Goal: Task Accomplishment & Management: Complete application form

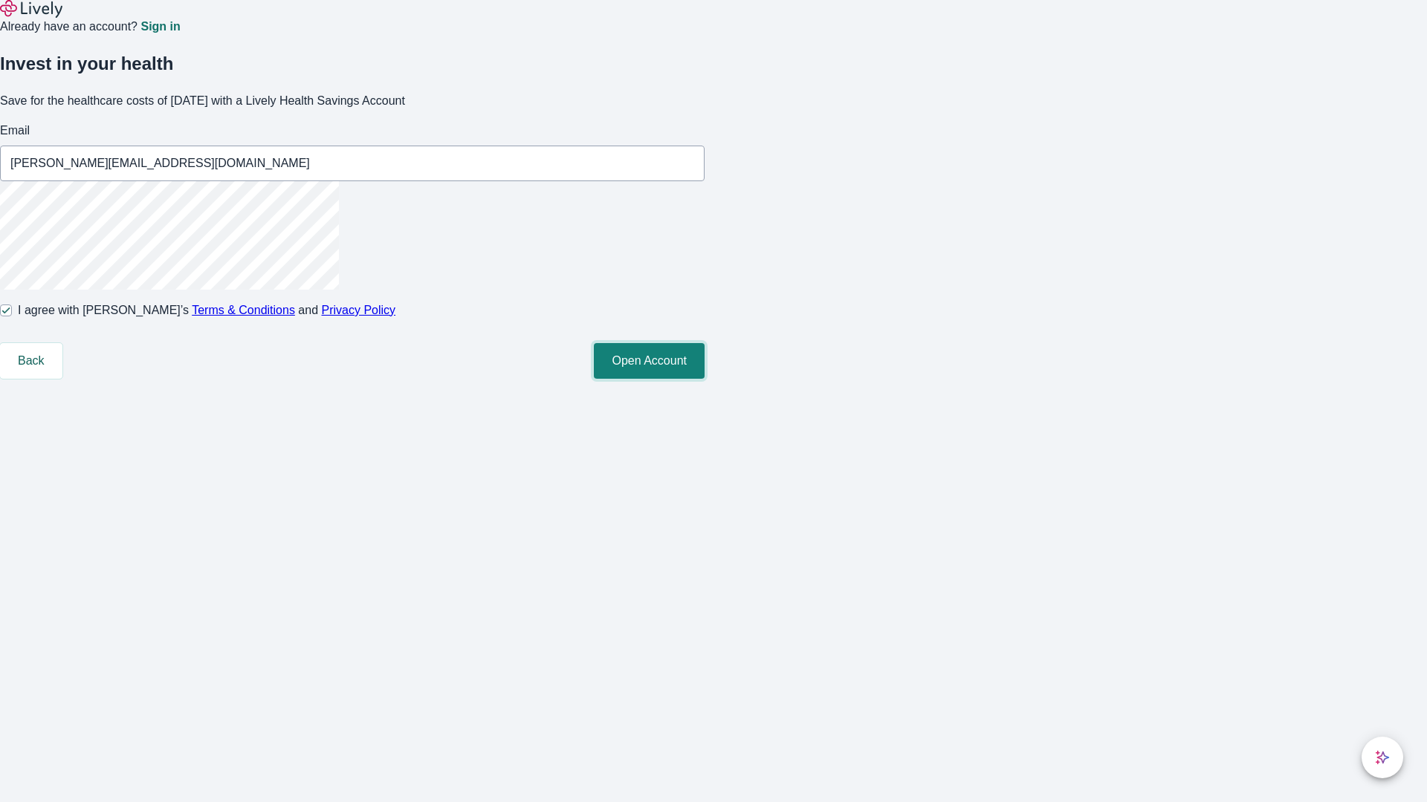
click at [704, 379] on button "Open Account" at bounding box center [649, 361] width 111 height 36
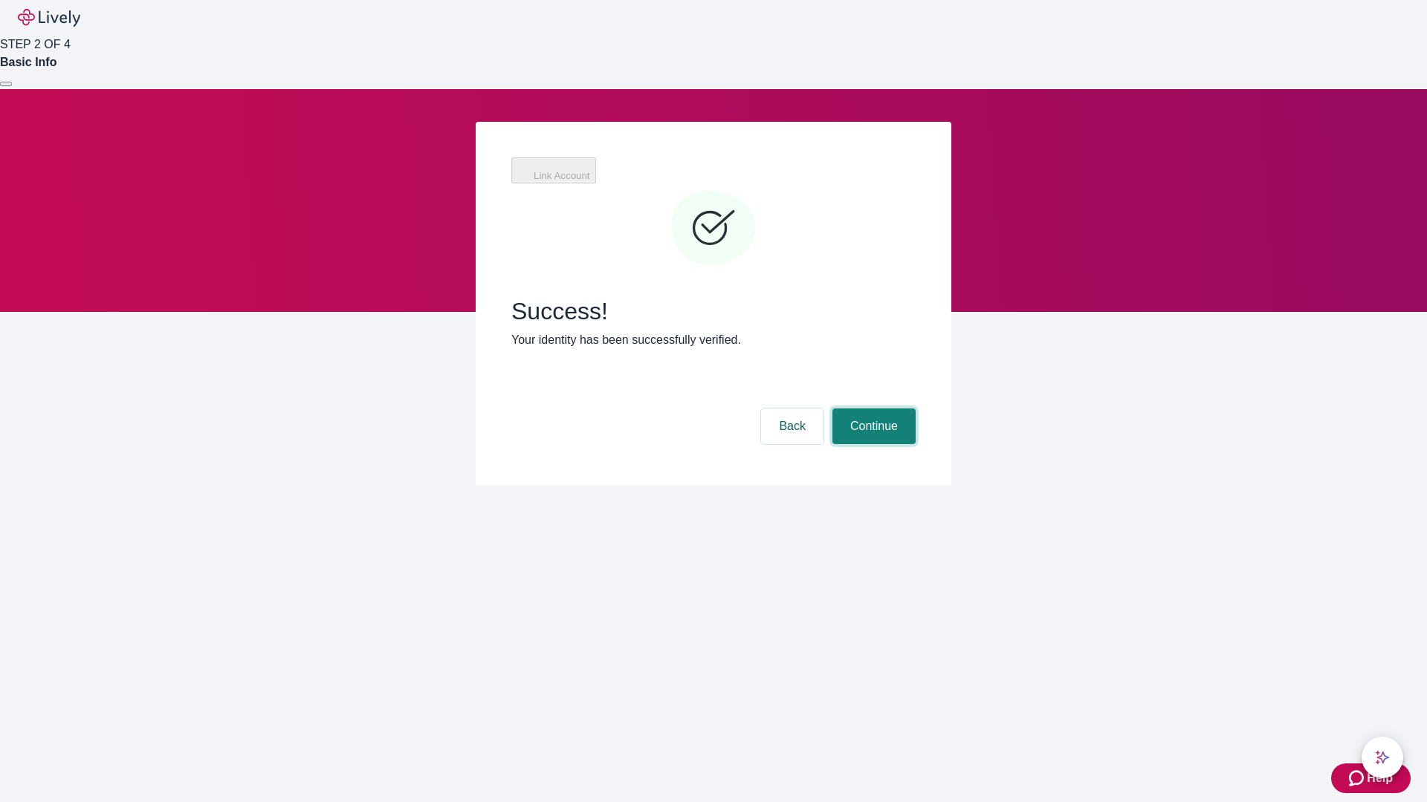
click at [872, 409] on button "Continue" at bounding box center [873, 427] width 83 height 36
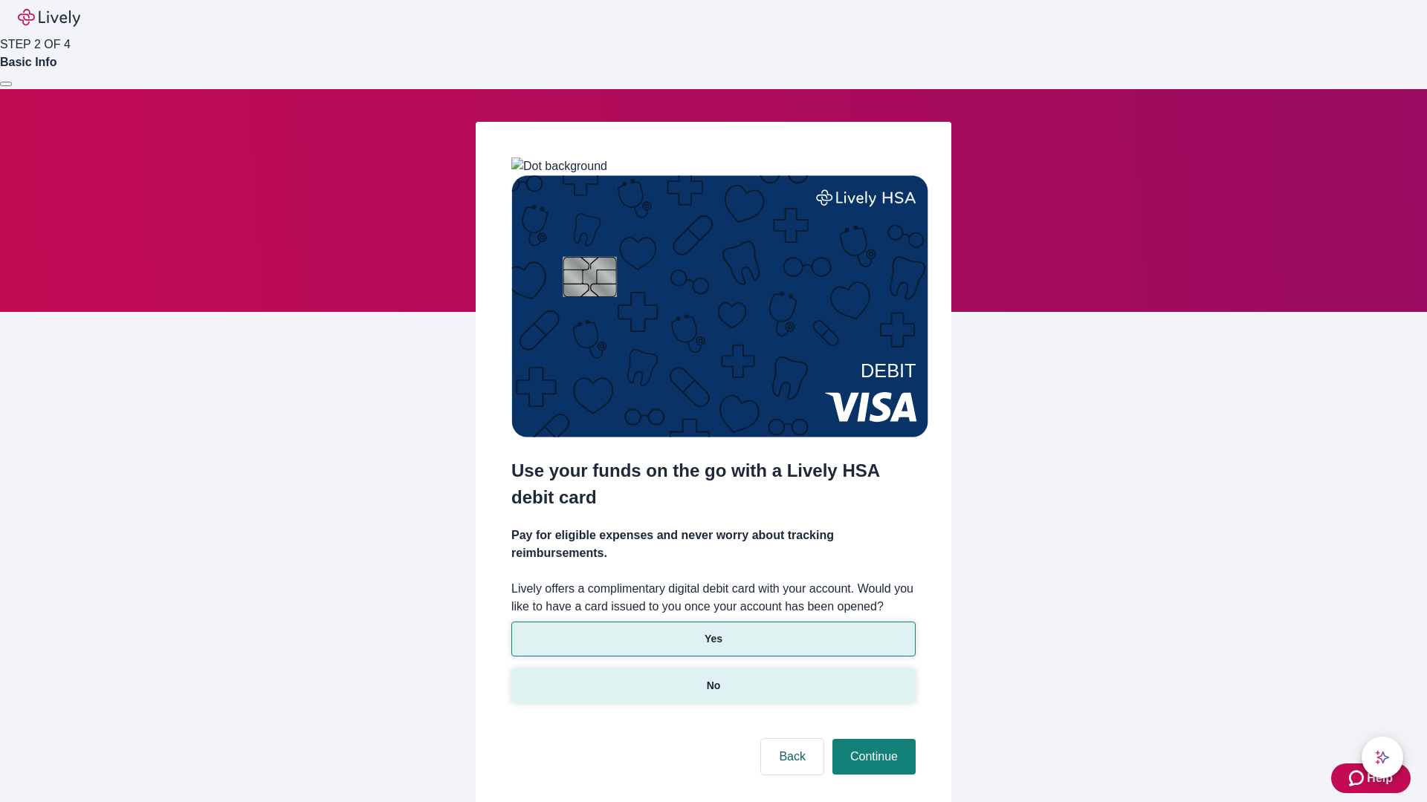
click at [713, 678] on p "No" at bounding box center [714, 686] width 14 height 16
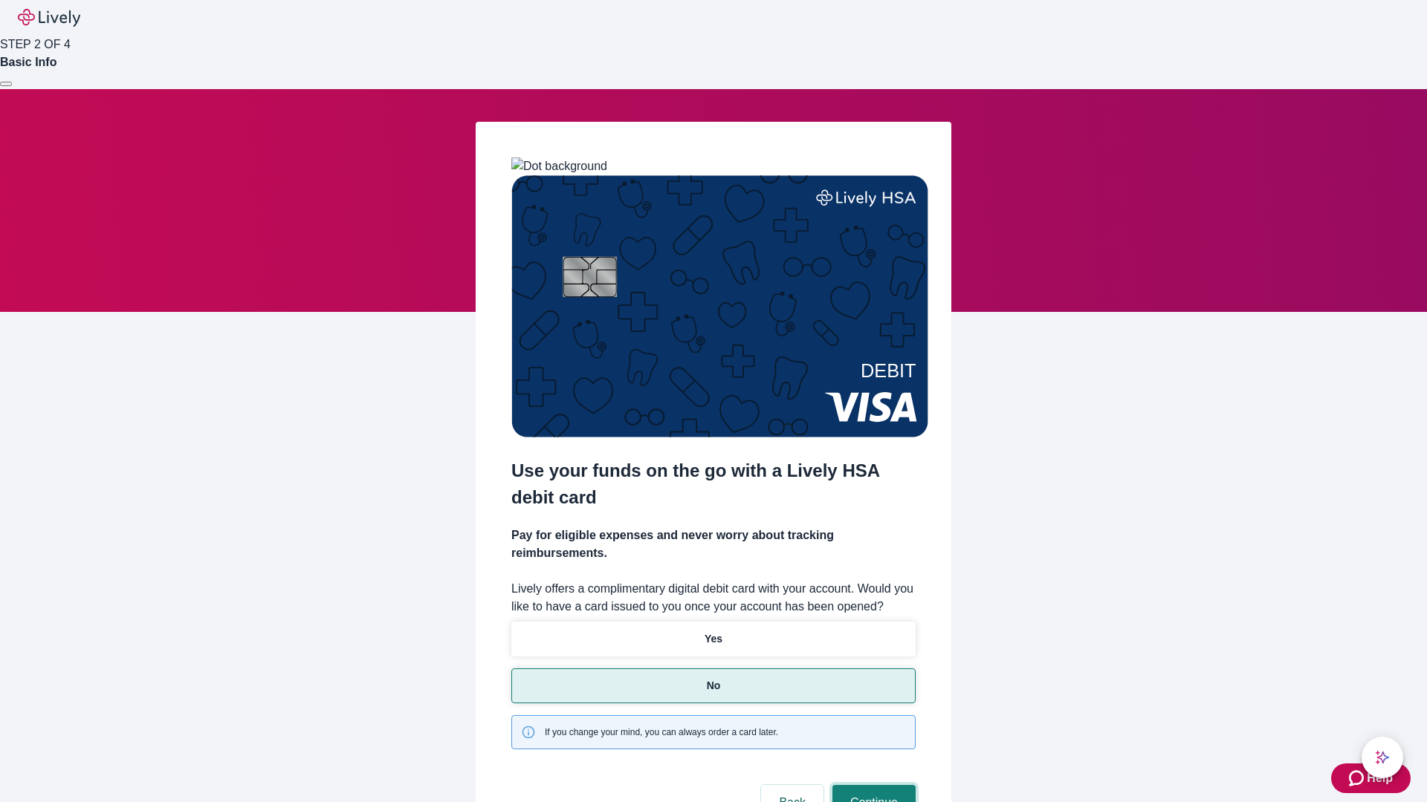
click at [872, 785] on button "Continue" at bounding box center [873, 803] width 83 height 36
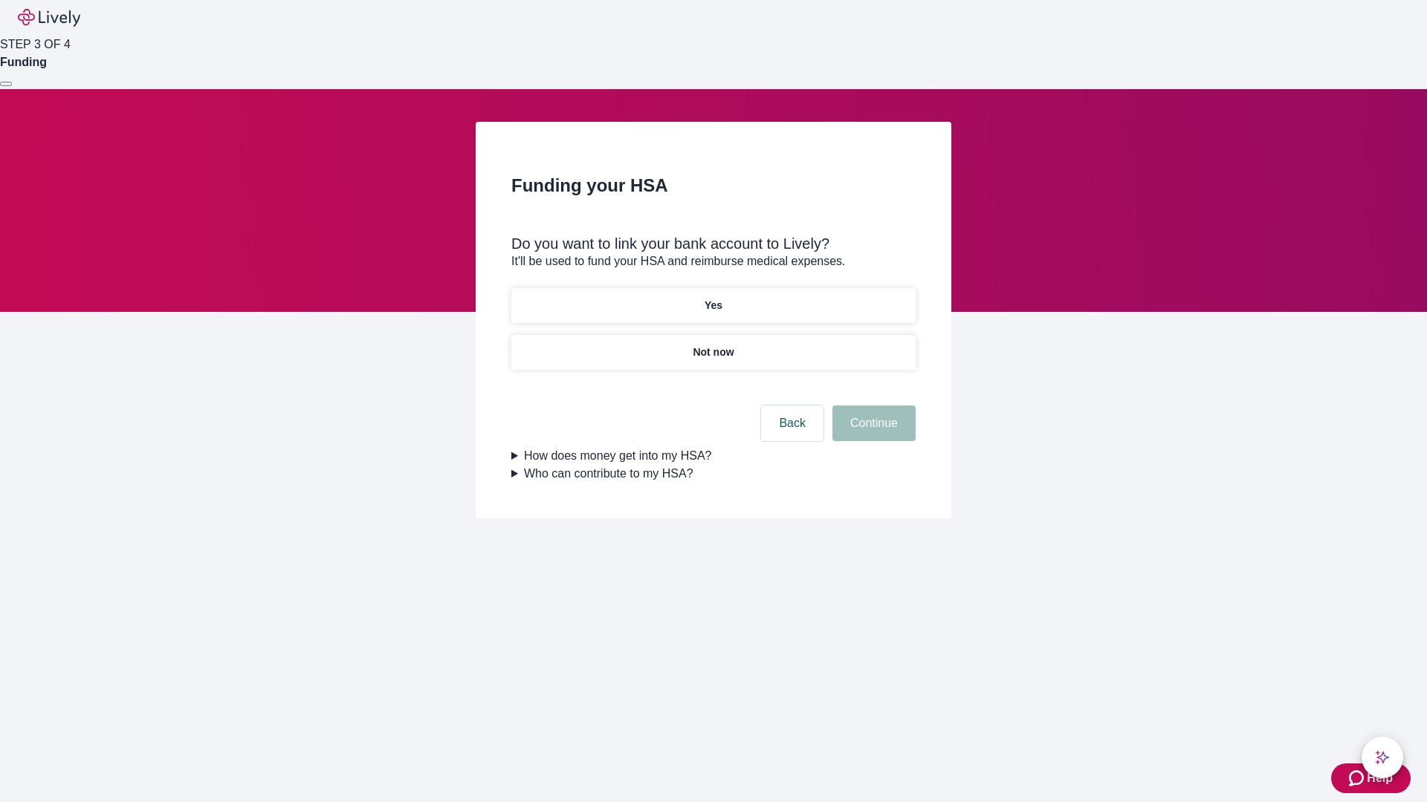
click at [713, 298] on p "Yes" at bounding box center [713, 306] width 18 height 16
click at [872, 406] on button "Continue" at bounding box center [873, 424] width 83 height 36
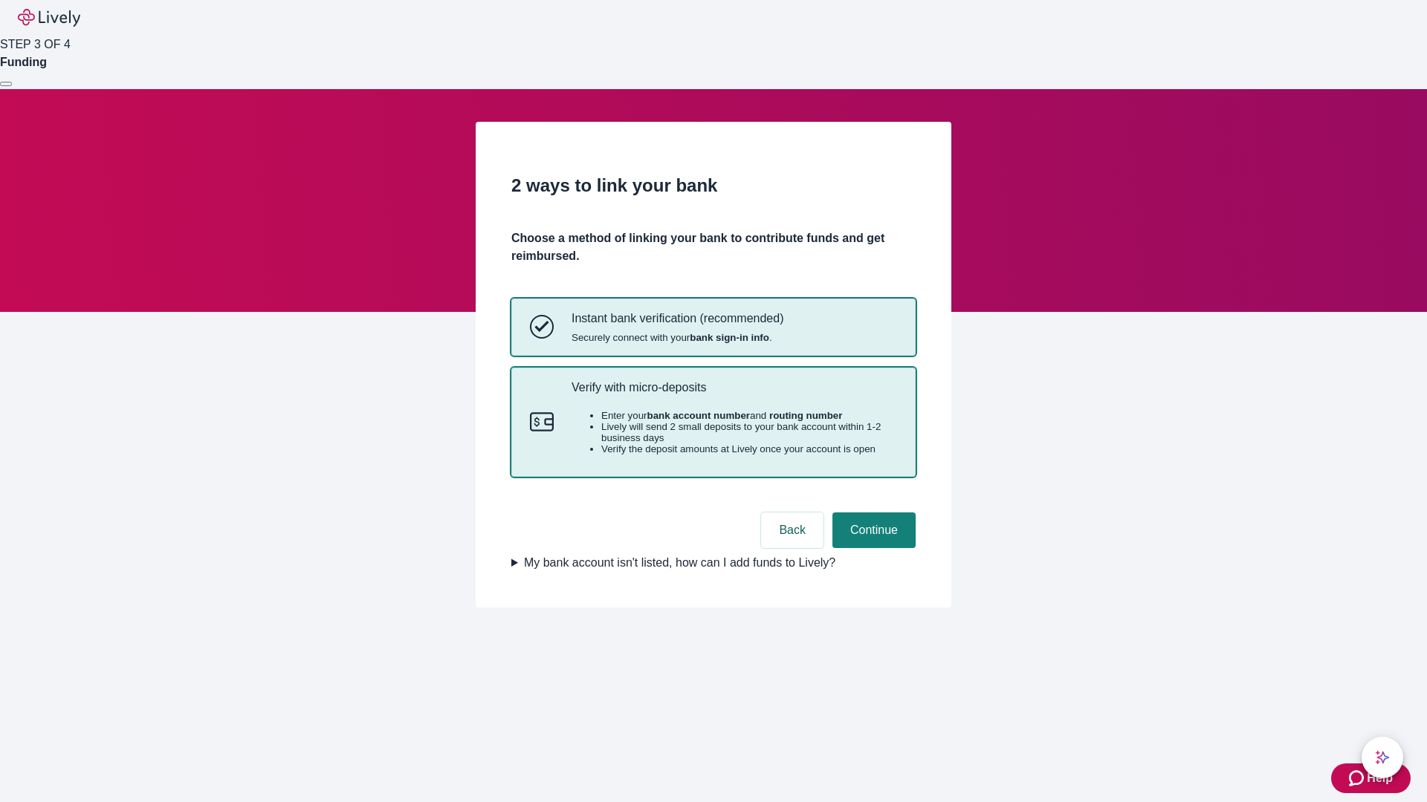
click at [733, 395] on p "Verify with micro-deposits" at bounding box center [733, 387] width 325 height 14
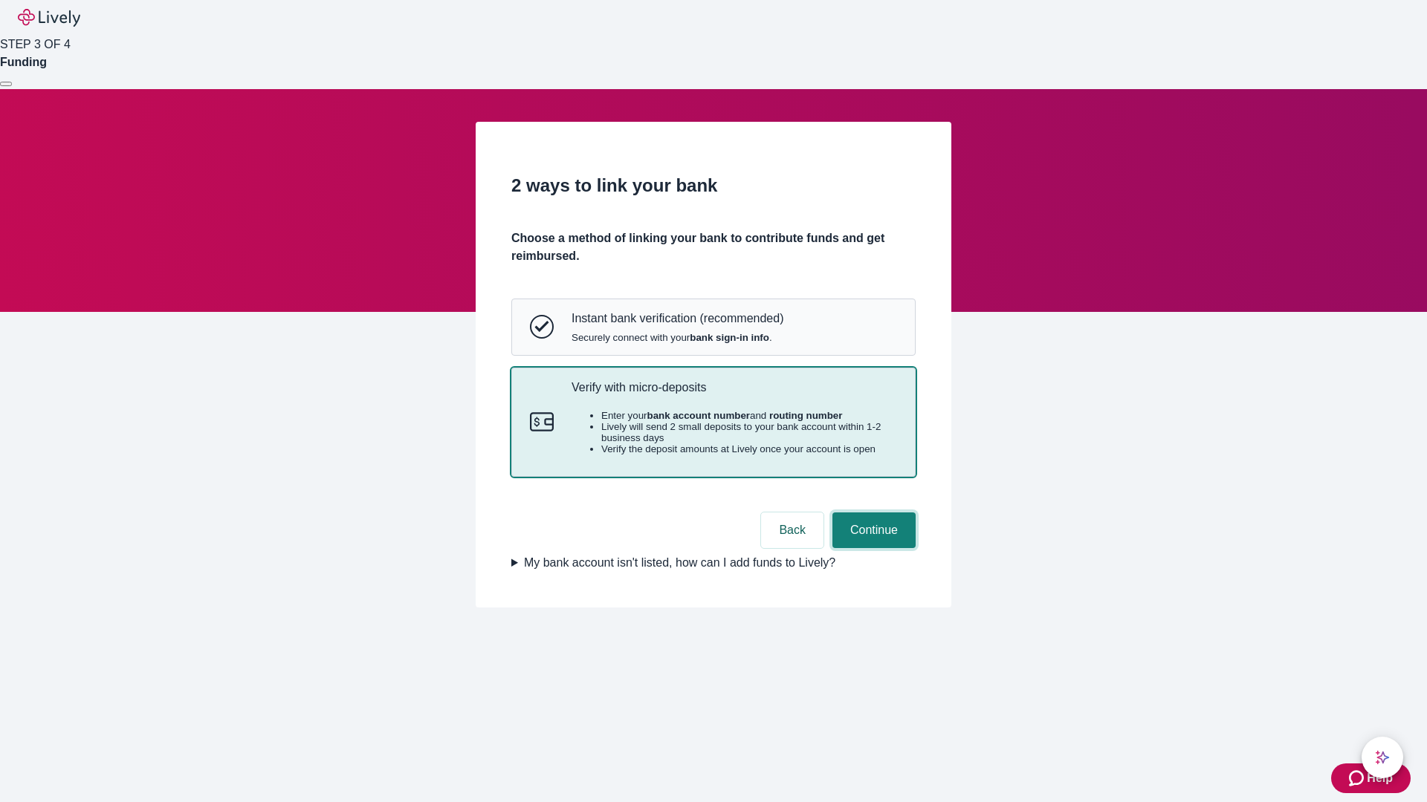
click at [872, 548] on button "Continue" at bounding box center [873, 531] width 83 height 36
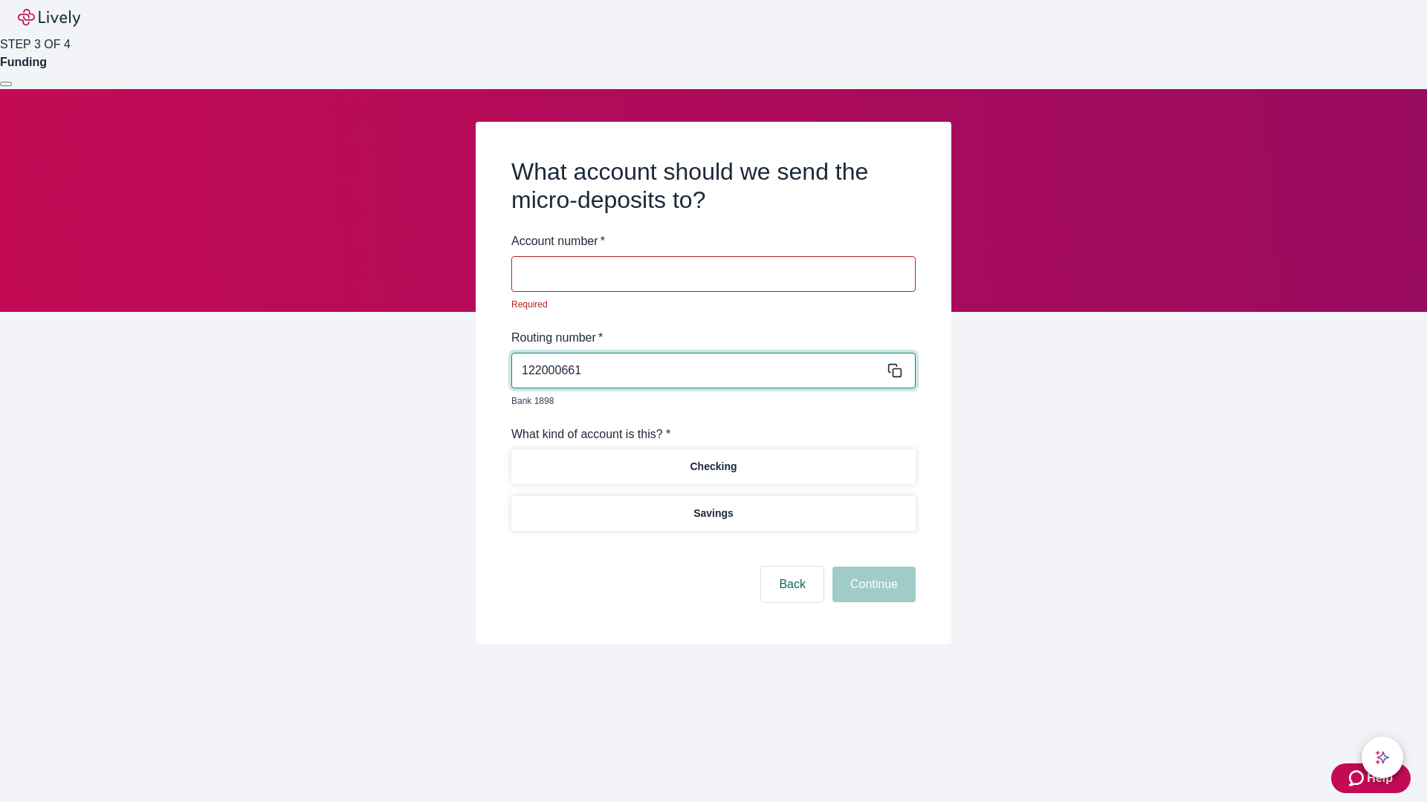
type input "122000661"
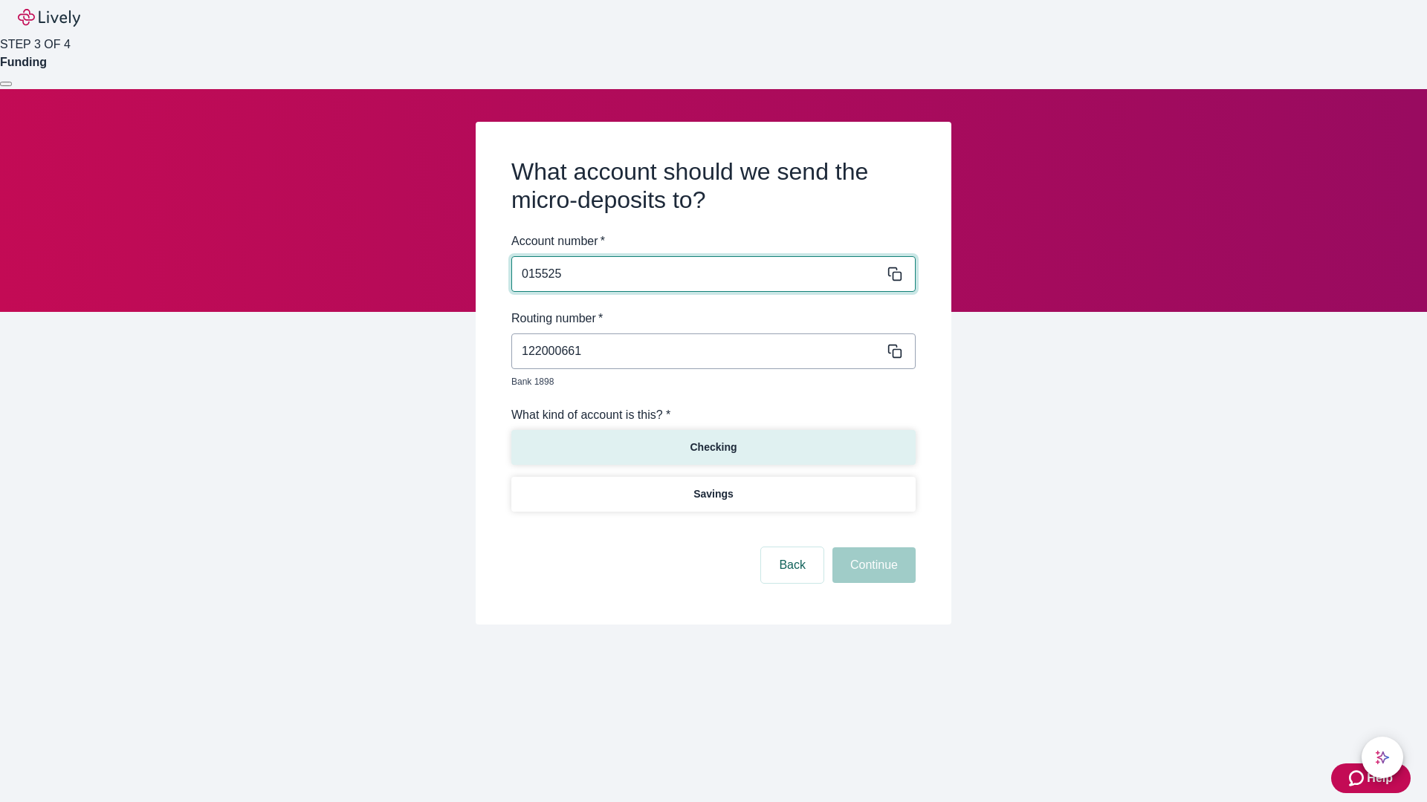
type input "015525"
click at [713, 440] on p "Checking" at bounding box center [712, 448] width 47 height 16
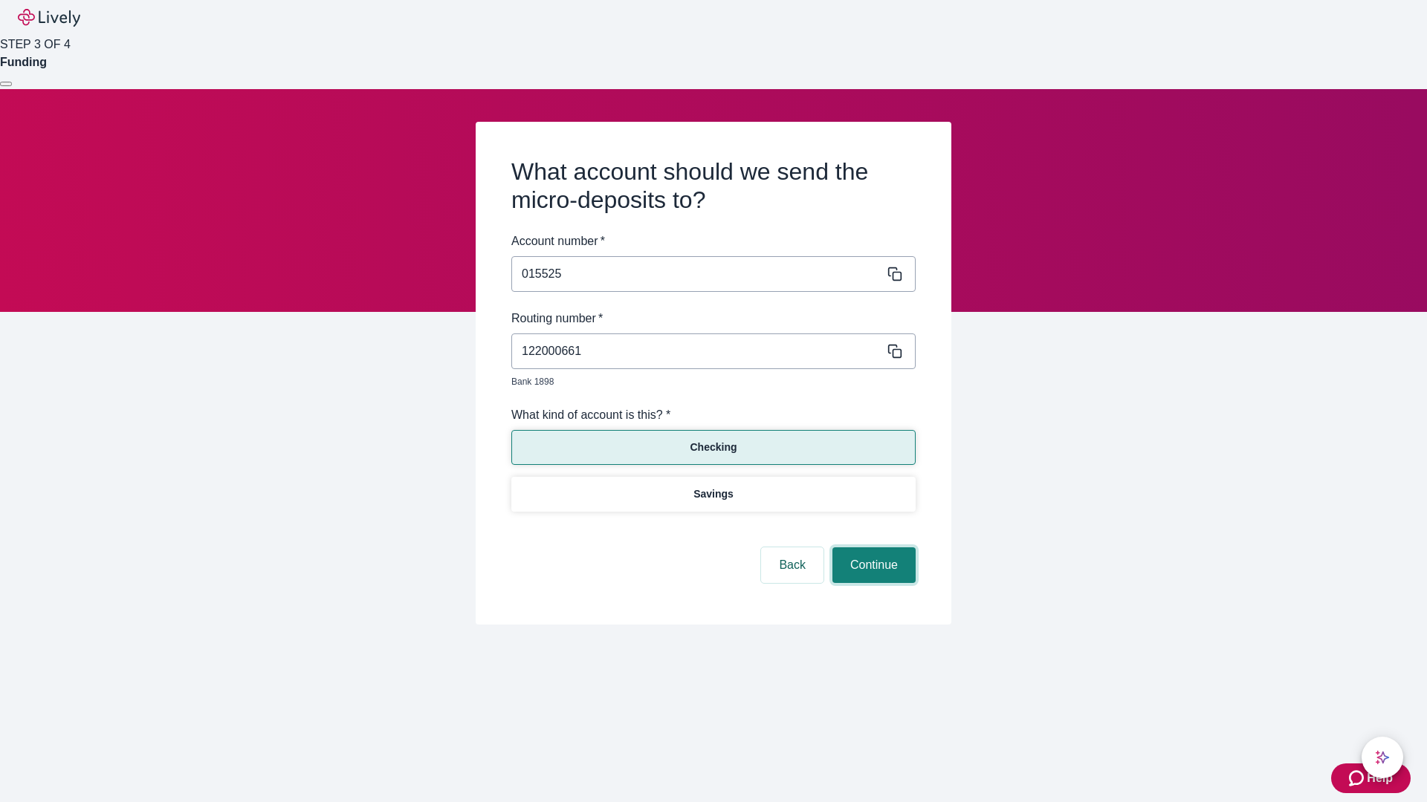
click at [872, 548] on button "Continue" at bounding box center [873, 566] width 83 height 36
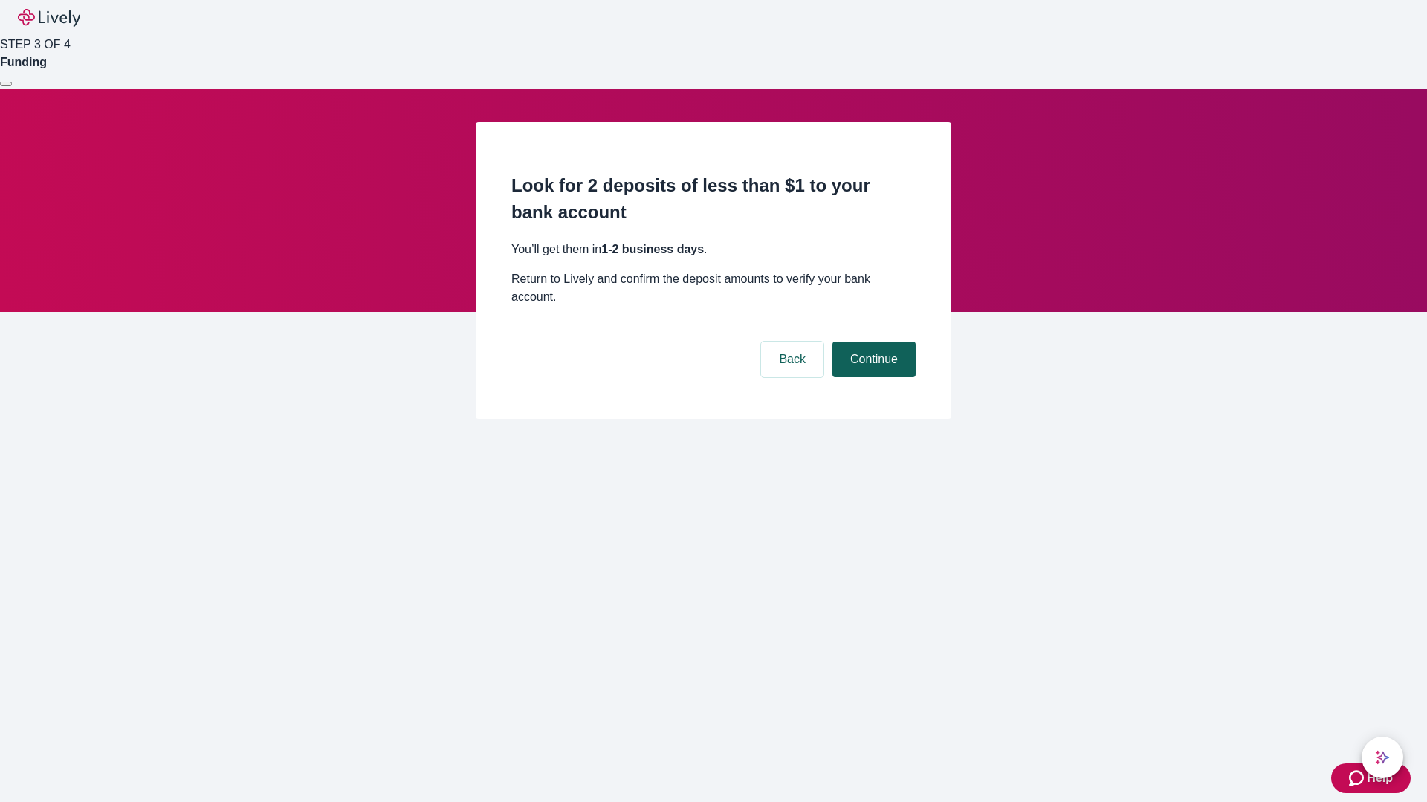
click at [872, 342] on button "Continue" at bounding box center [873, 360] width 83 height 36
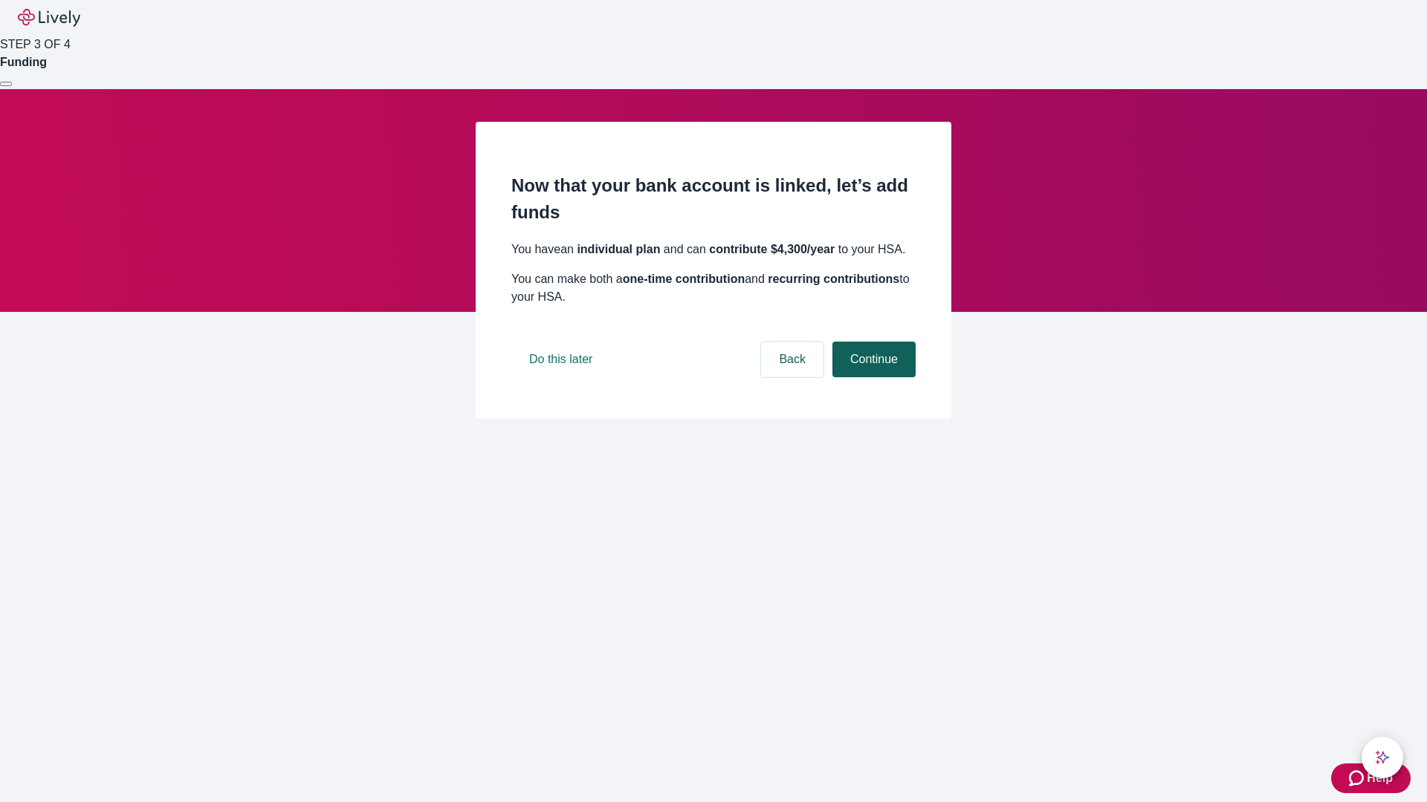
click at [872, 377] on button "Continue" at bounding box center [873, 360] width 83 height 36
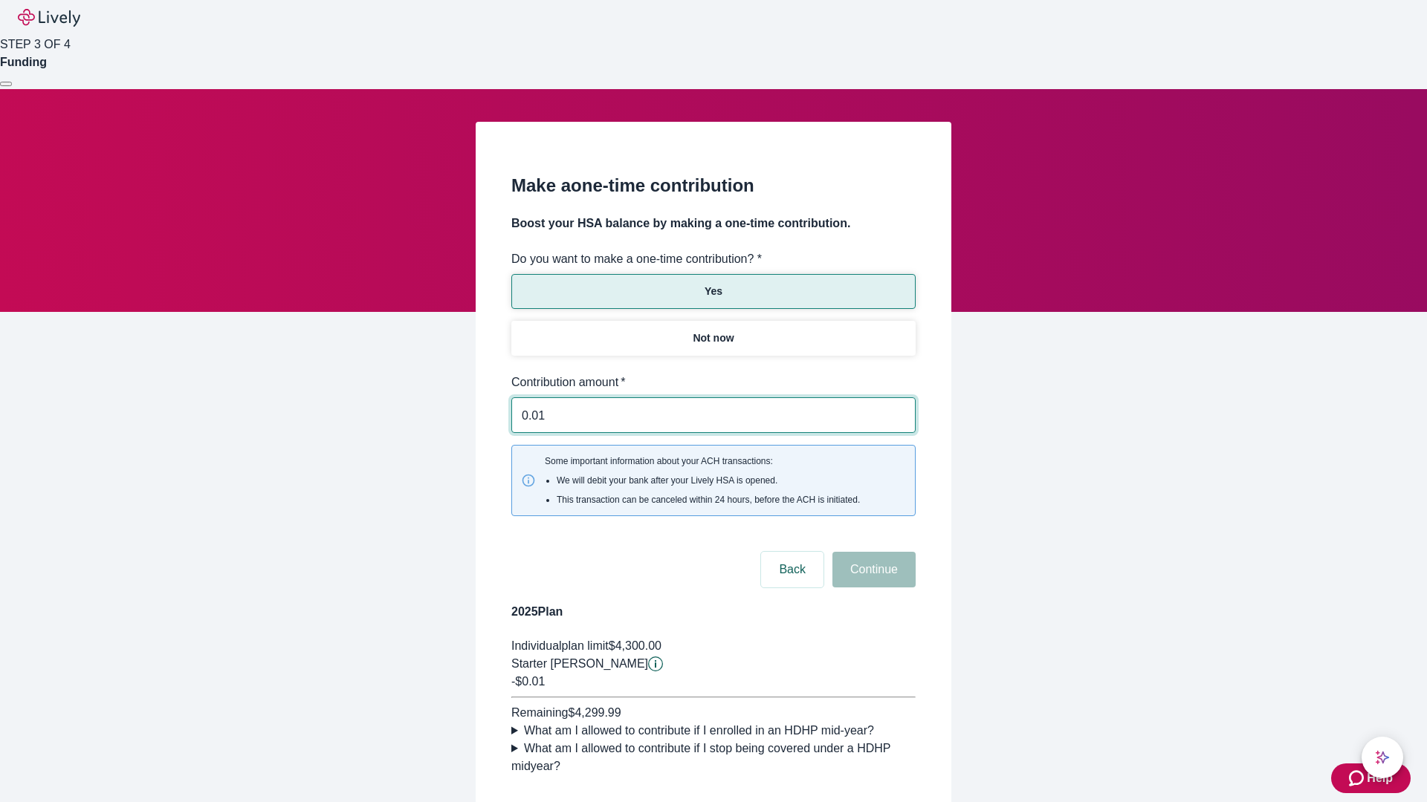
type input "0.01"
click at [872, 552] on button "Continue" at bounding box center [873, 570] width 83 height 36
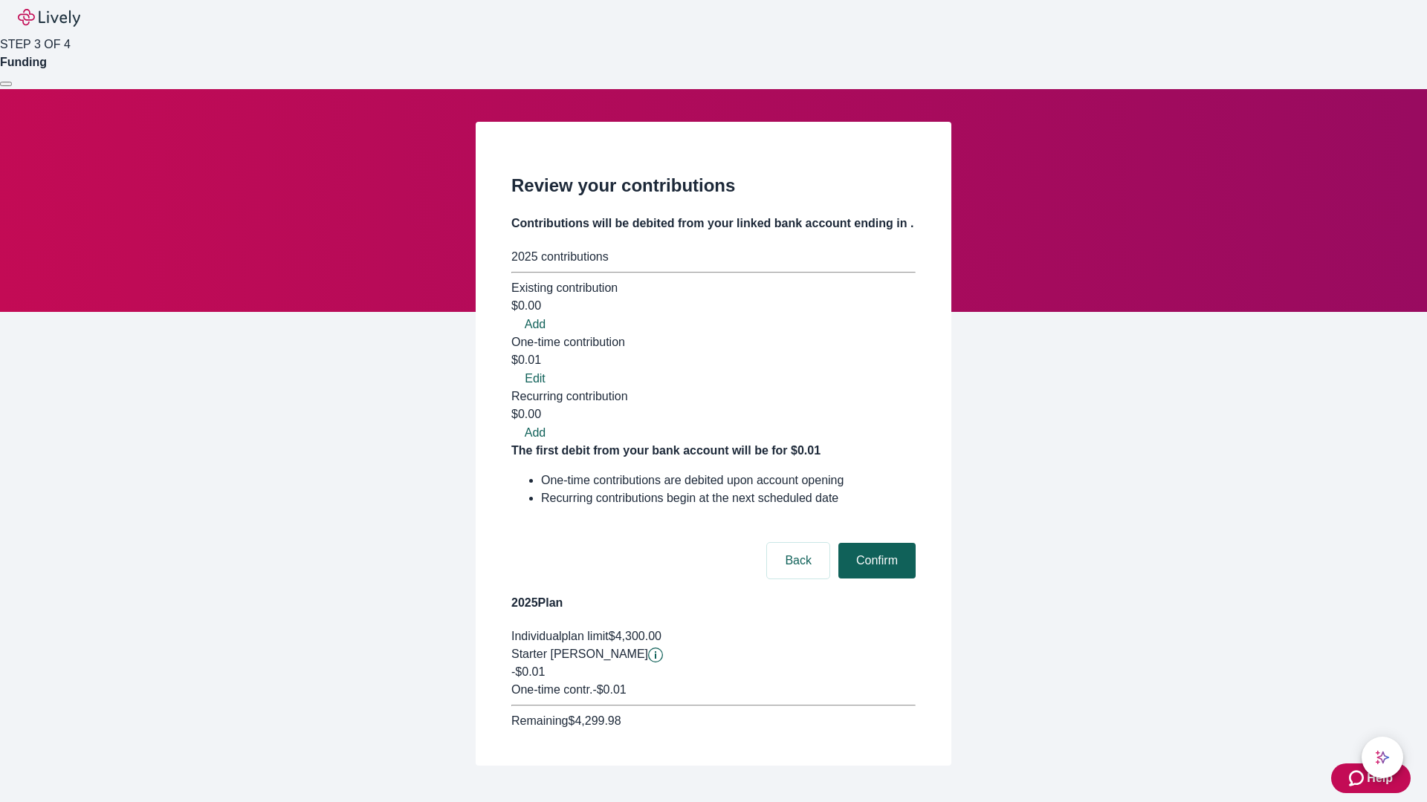
click at [875, 543] on button "Confirm" at bounding box center [876, 561] width 77 height 36
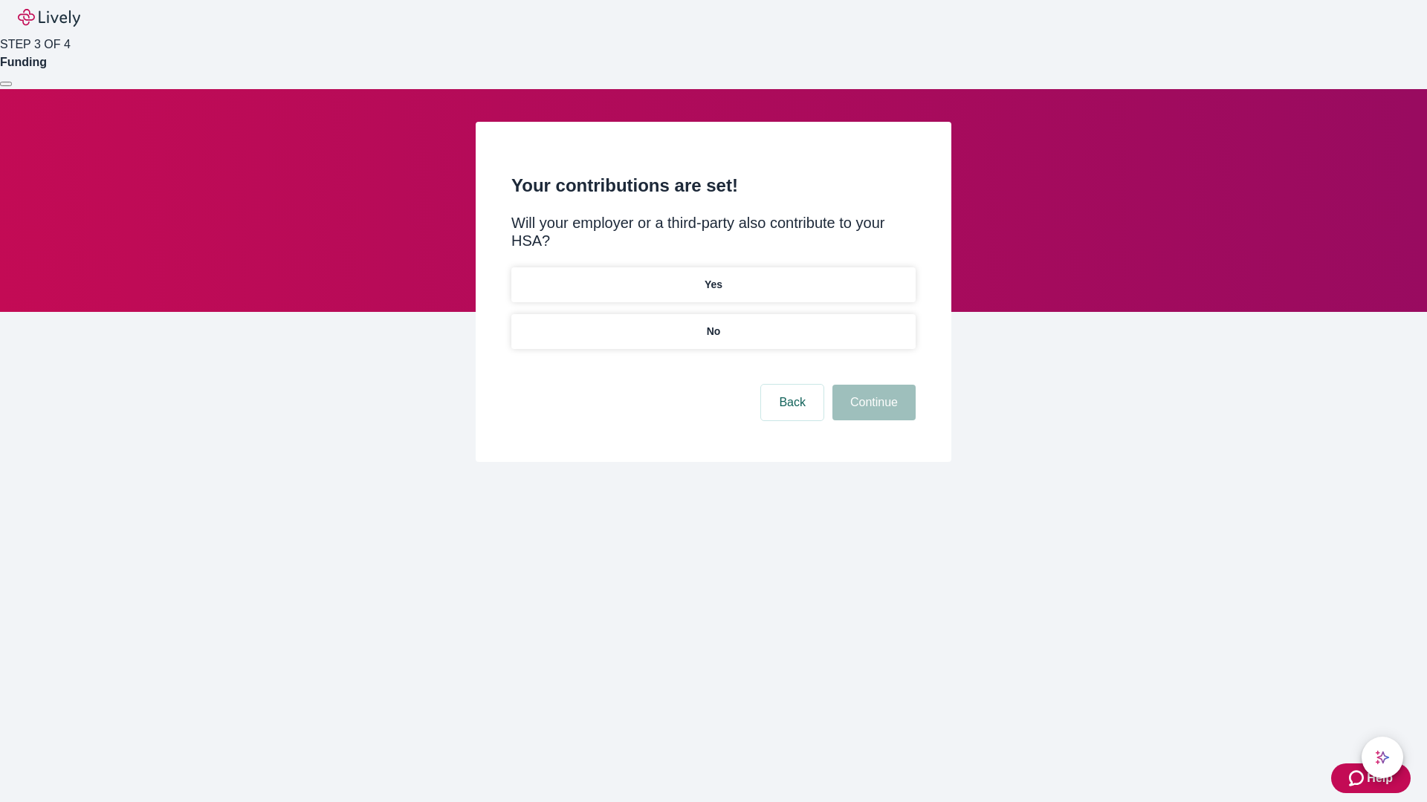
click at [713, 324] on p "No" at bounding box center [714, 332] width 14 height 16
click at [872, 385] on button "Continue" at bounding box center [873, 403] width 83 height 36
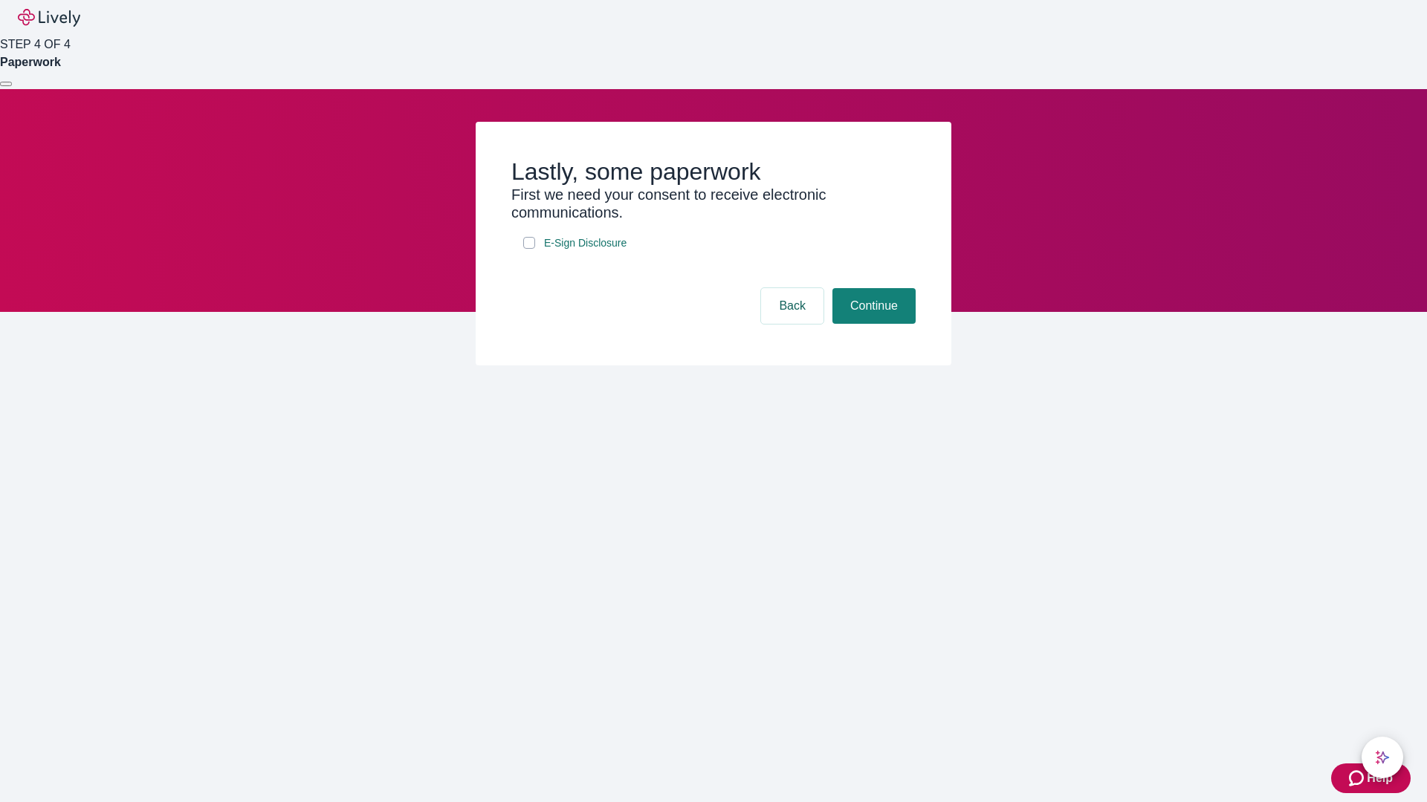
click at [529, 249] on input "E-Sign Disclosure" at bounding box center [529, 243] width 12 height 12
checkbox input "true"
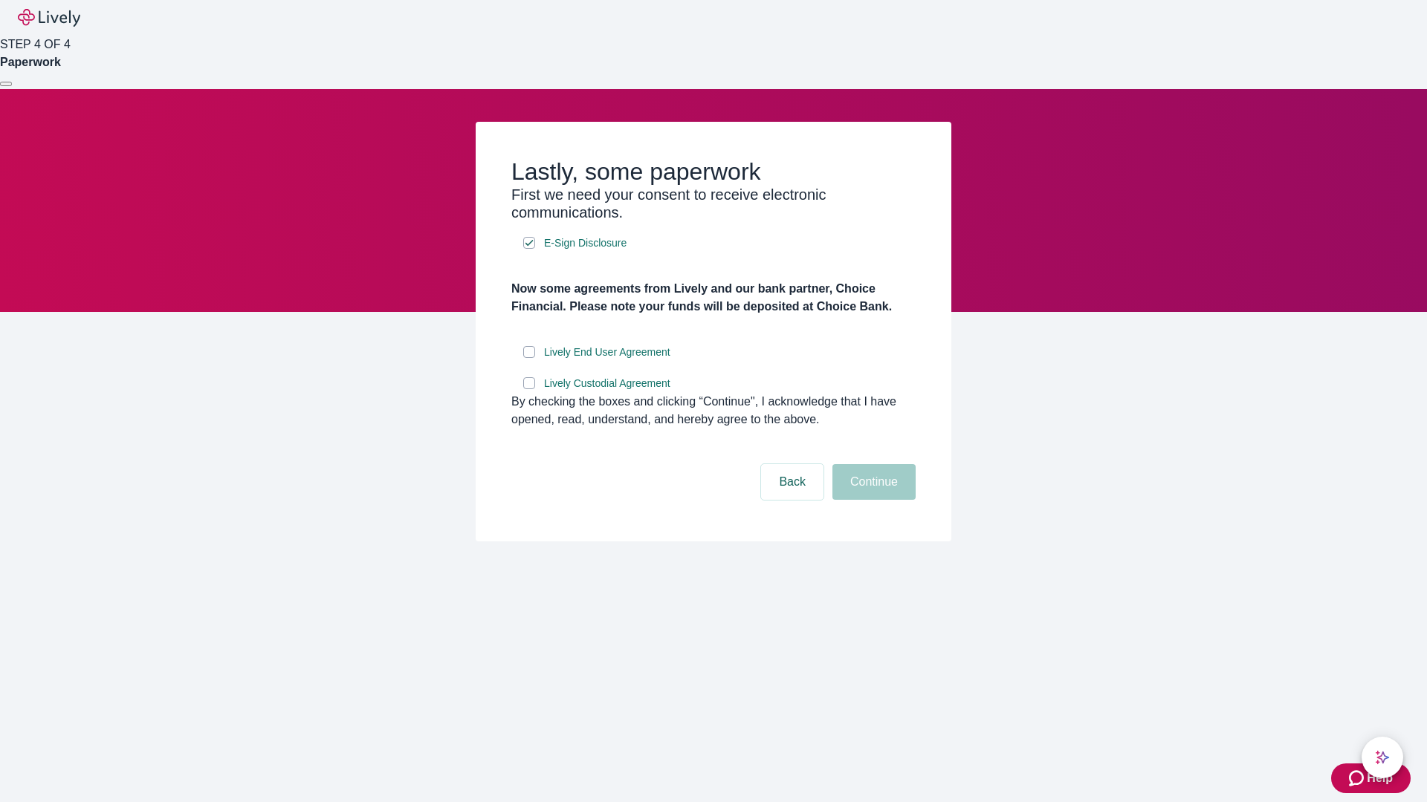
click at [529, 358] on input "Lively End User Agreement" at bounding box center [529, 352] width 12 height 12
checkbox input "true"
click at [529, 389] on input "Lively Custodial Agreement" at bounding box center [529, 383] width 12 height 12
checkbox input "true"
click at [872, 500] on button "Continue" at bounding box center [873, 482] width 83 height 36
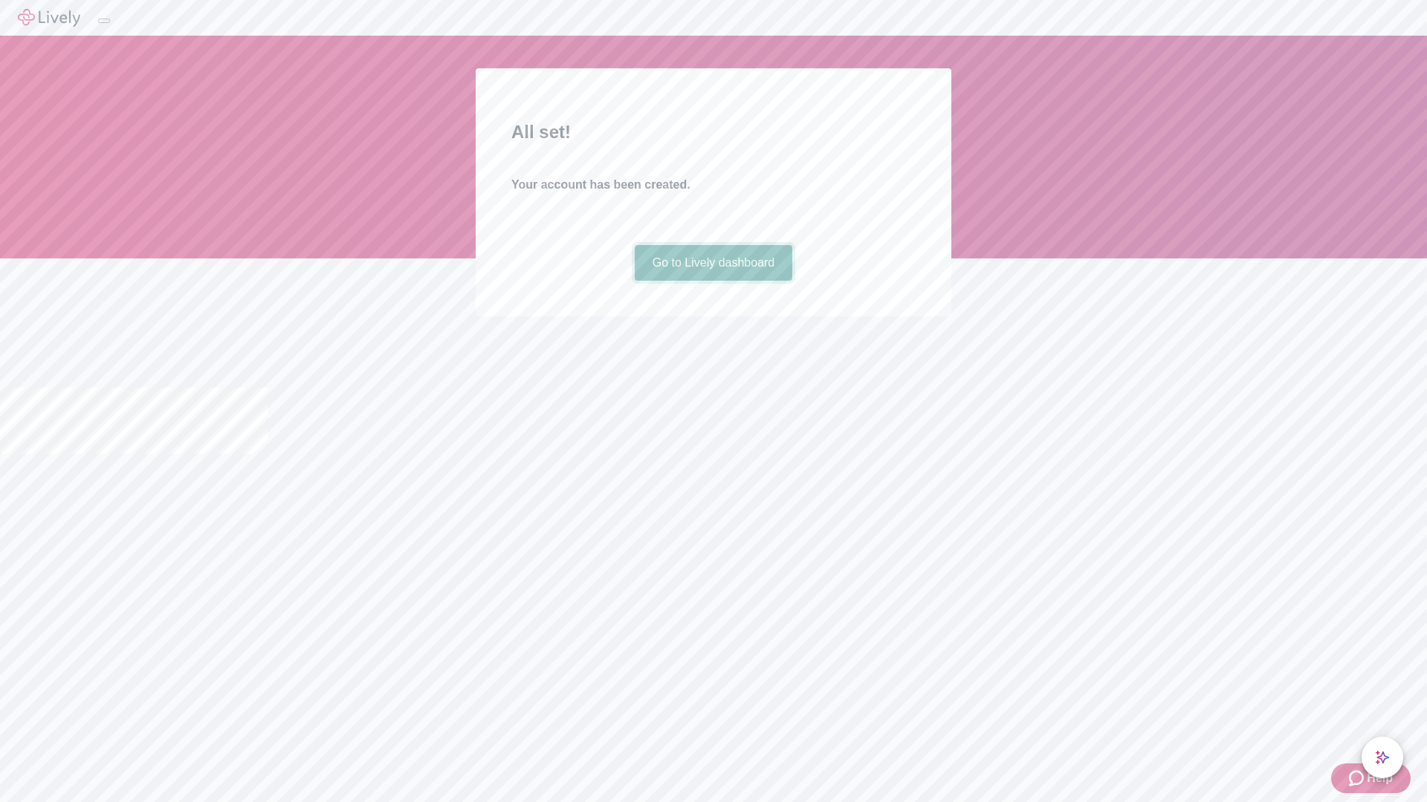
click at [713, 281] on link "Go to Lively dashboard" at bounding box center [714, 263] width 158 height 36
